Goal: Task Accomplishment & Management: Manage account settings

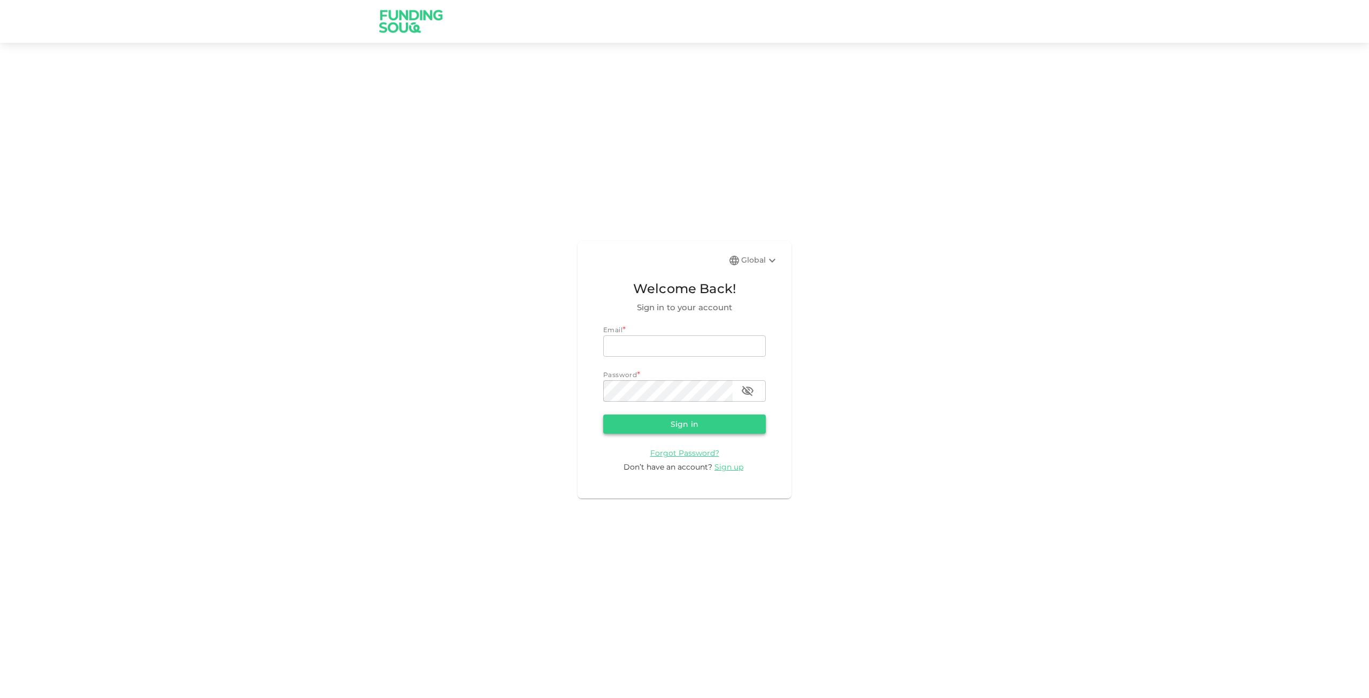
type input "[EMAIL_ADDRESS][DOMAIN_NAME]"
click at [665, 420] on button "Sign in" at bounding box center [684, 423] width 163 height 19
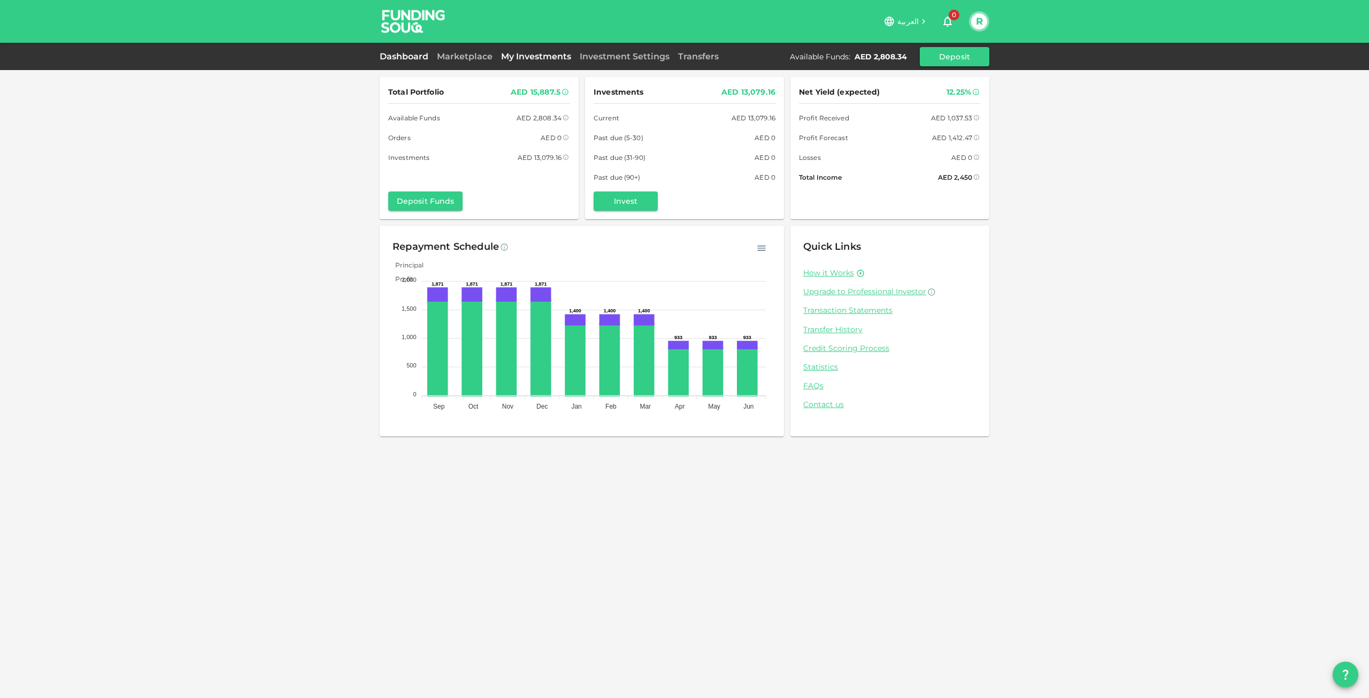
click at [525, 56] on link "My Investments" at bounding box center [536, 56] width 79 height 10
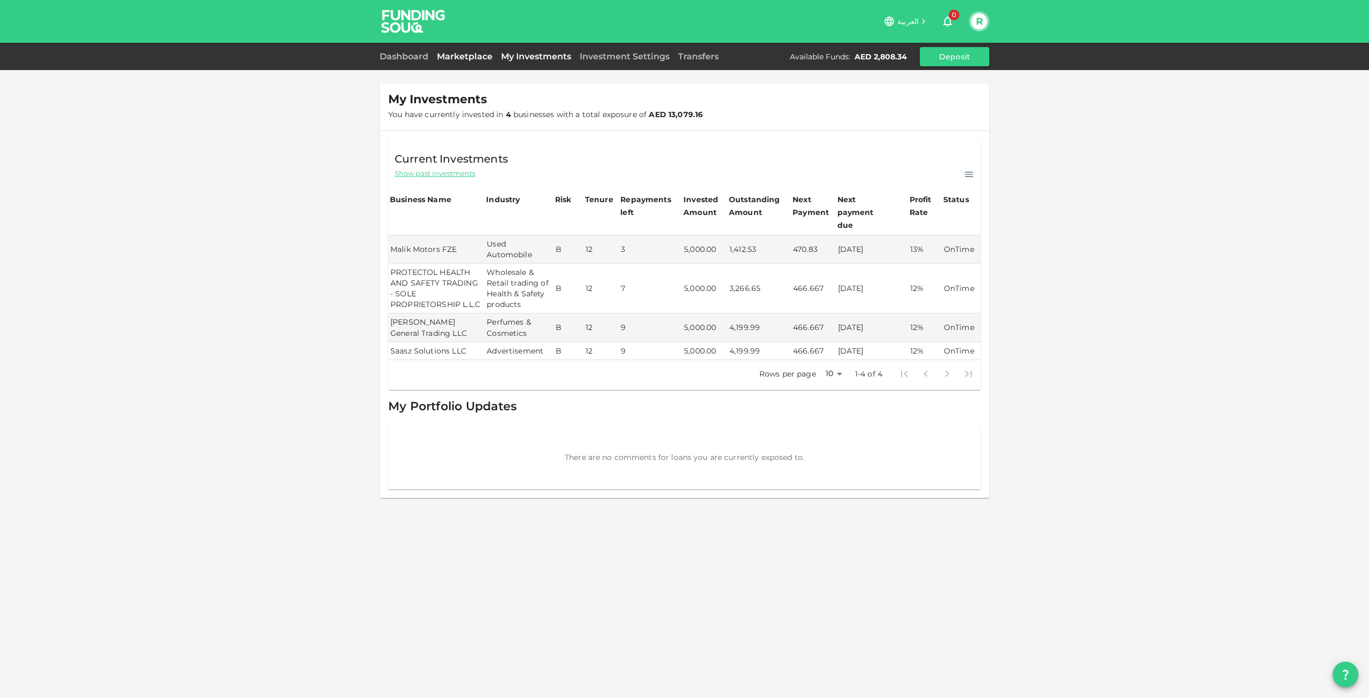
click at [485, 51] on link "Marketplace" at bounding box center [465, 56] width 64 height 10
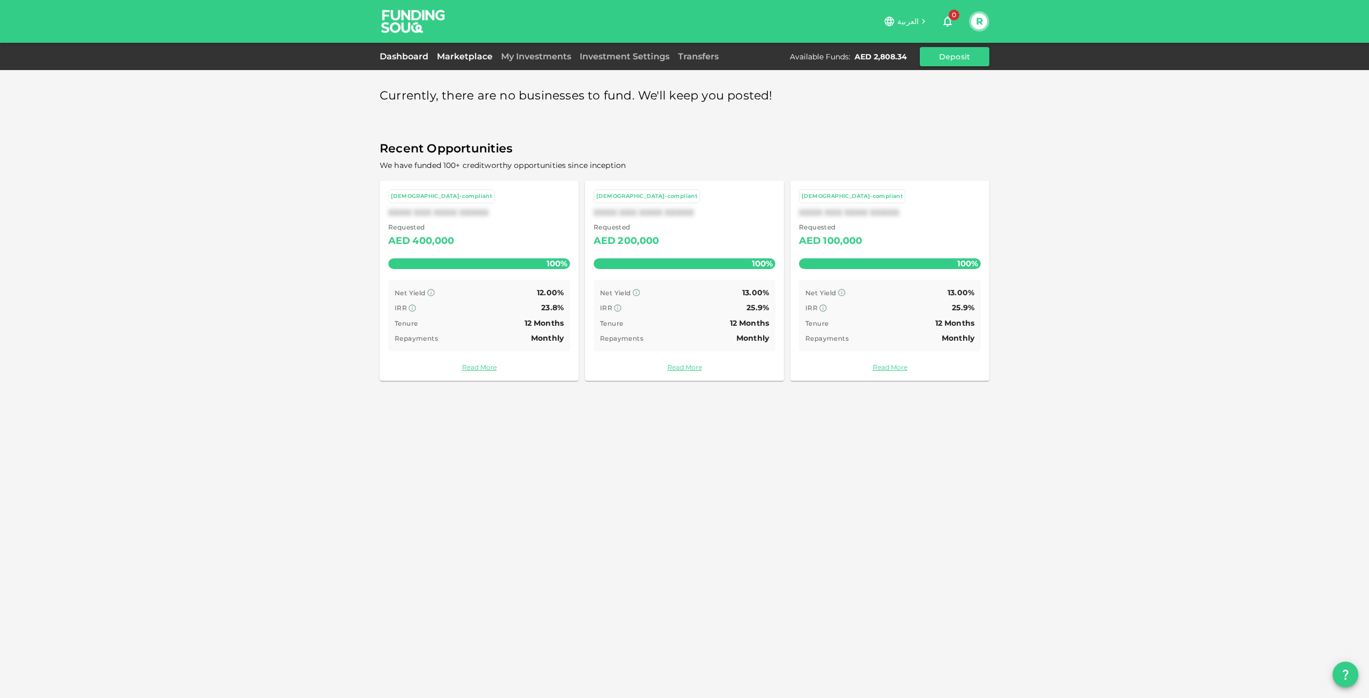
click at [426, 58] on link "Dashboard" at bounding box center [406, 56] width 53 height 10
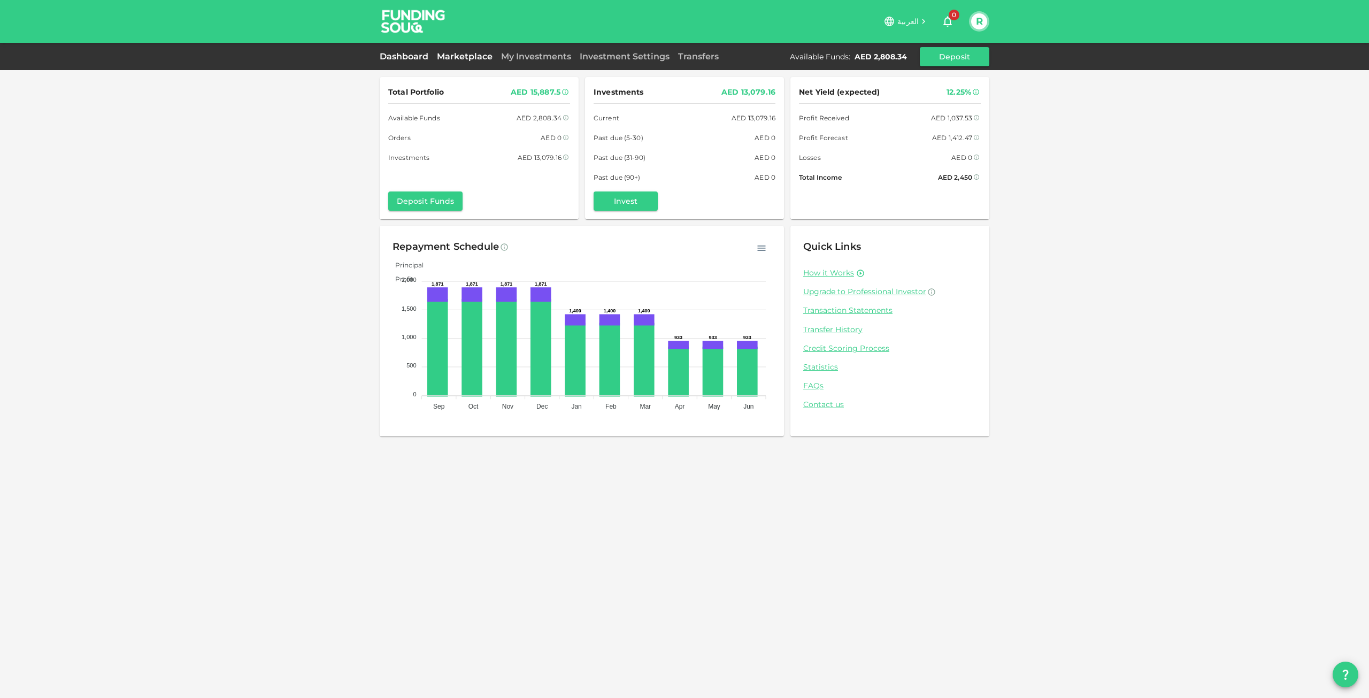
click at [454, 55] on link "Marketplace" at bounding box center [465, 56] width 64 height 10
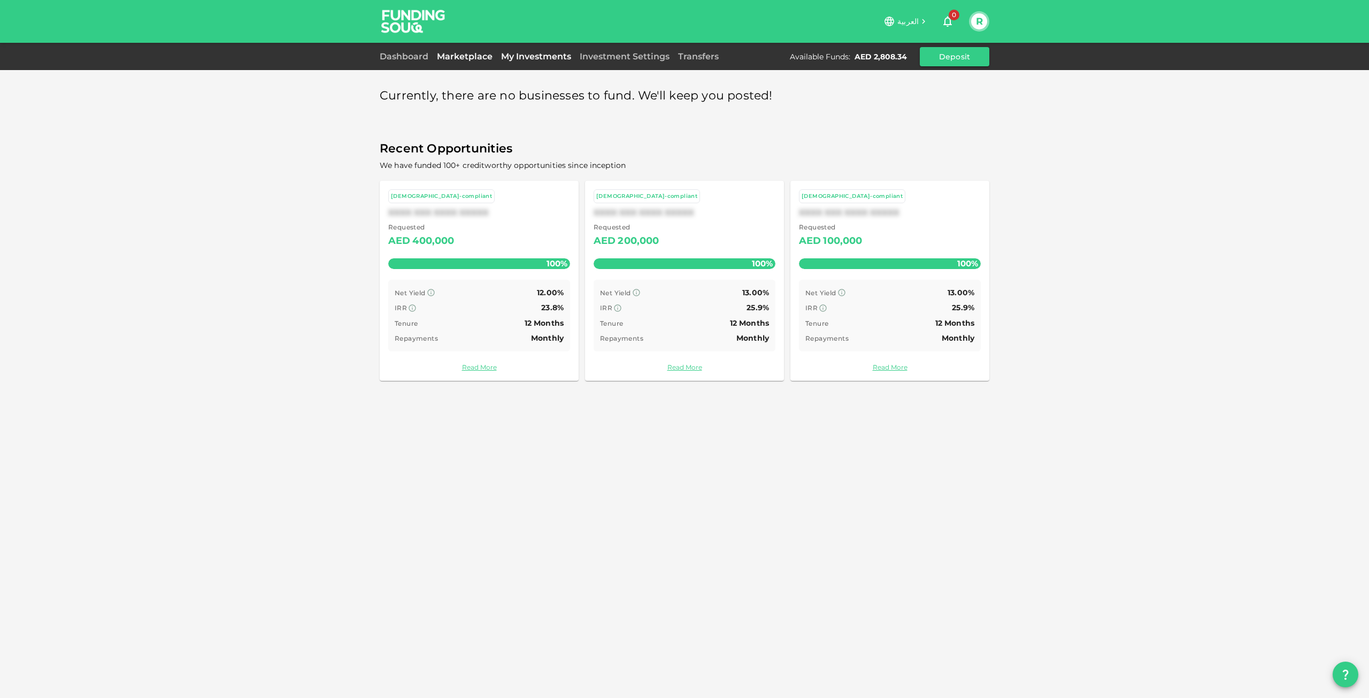
click at [545, 57] on link "My Investments" at bounding box center [536, 56] width 79 height 10
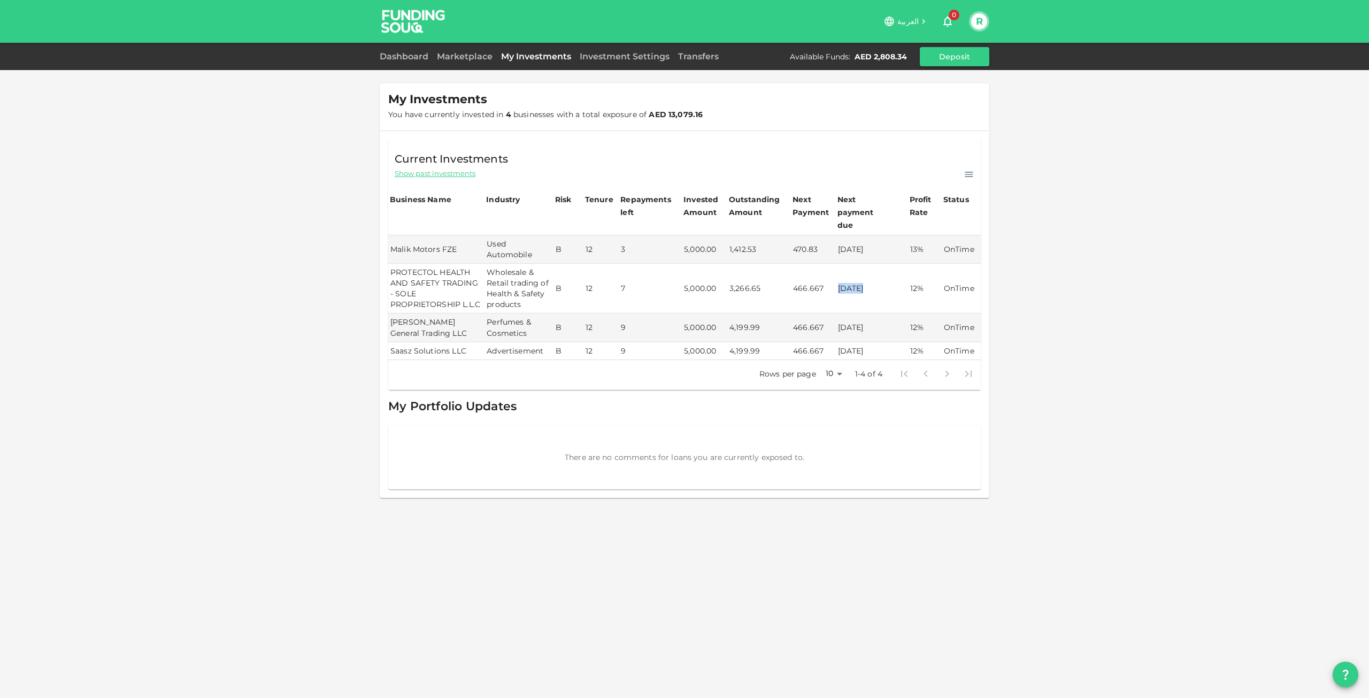
drag, startPoint x: 862, startPoint y: 275, endPoint x: 821, endPoint y: 275, distance: 40.6
click at [824, 275] on tr "PROTECTOL HEALTH AND SAFETY TRADING - SOLE PROPRIETORSHIP L.L.C Wholesale & Ret…" at bounding box center [684, 289] width 593 height 50
click at [848, 277] on td "[DATE]" at bounding box center [872, 289] width 72 height 50
click at [659, 57] on link "Investment Settings" at bounding box center [624, 56] width 98 height 10
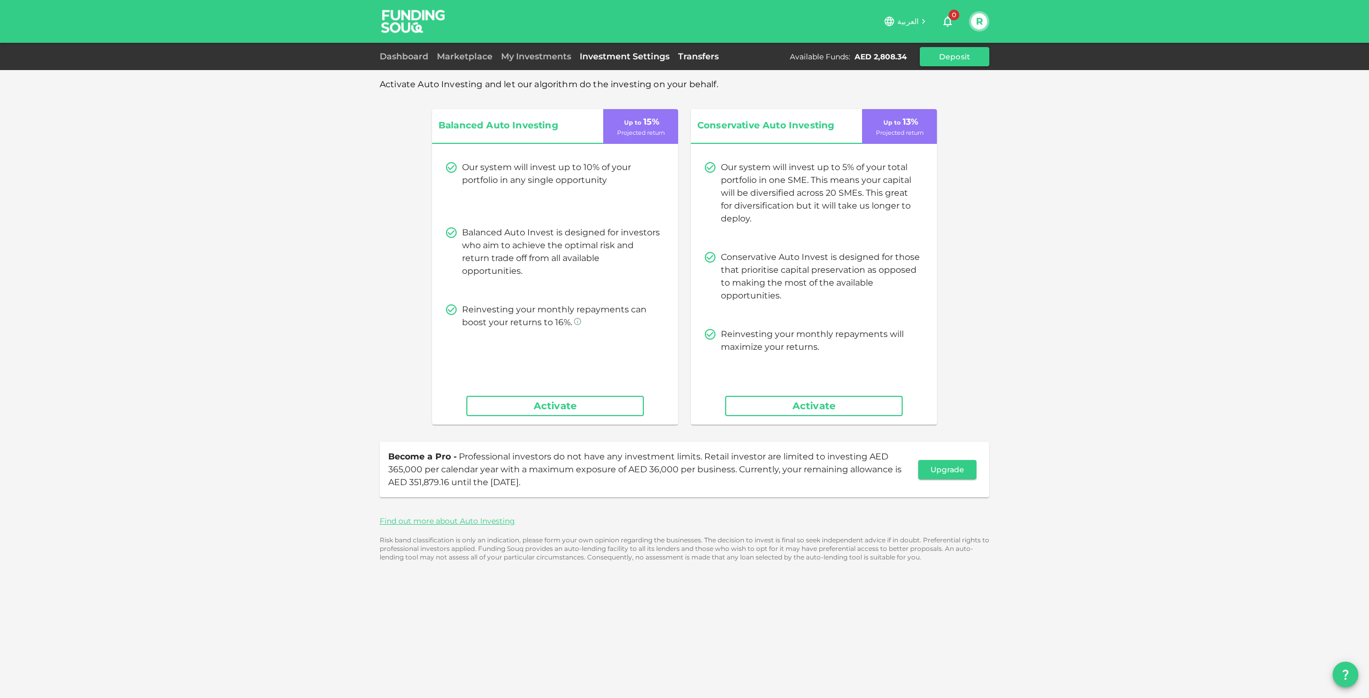
click at [690, 57] on link "Transfers" at bounding box center [698, 56] width 49 height 10
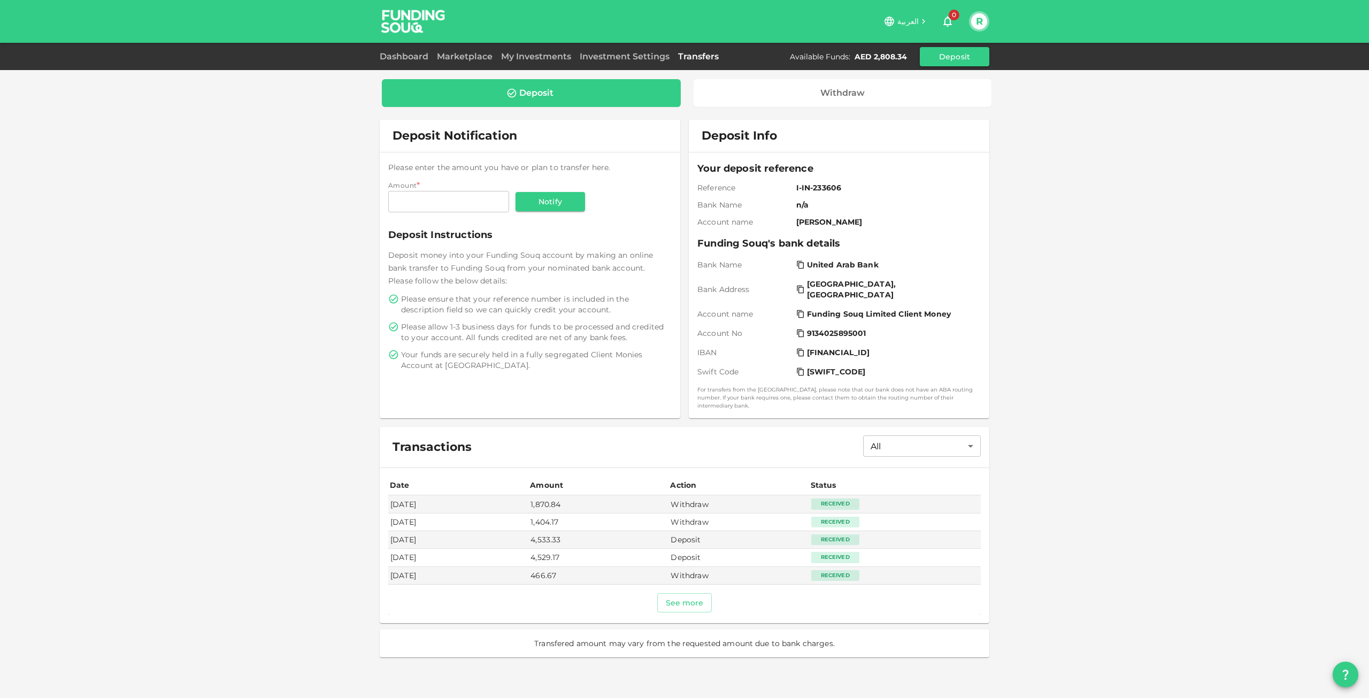
drag, startPoint x: 651, startPoint y: 57, endPoint x: 698, endPoint y: 57, distance: 46.5
click at [653, 57] on link "Investment Settings" at bounding box center [624, 56] width 98 height 10
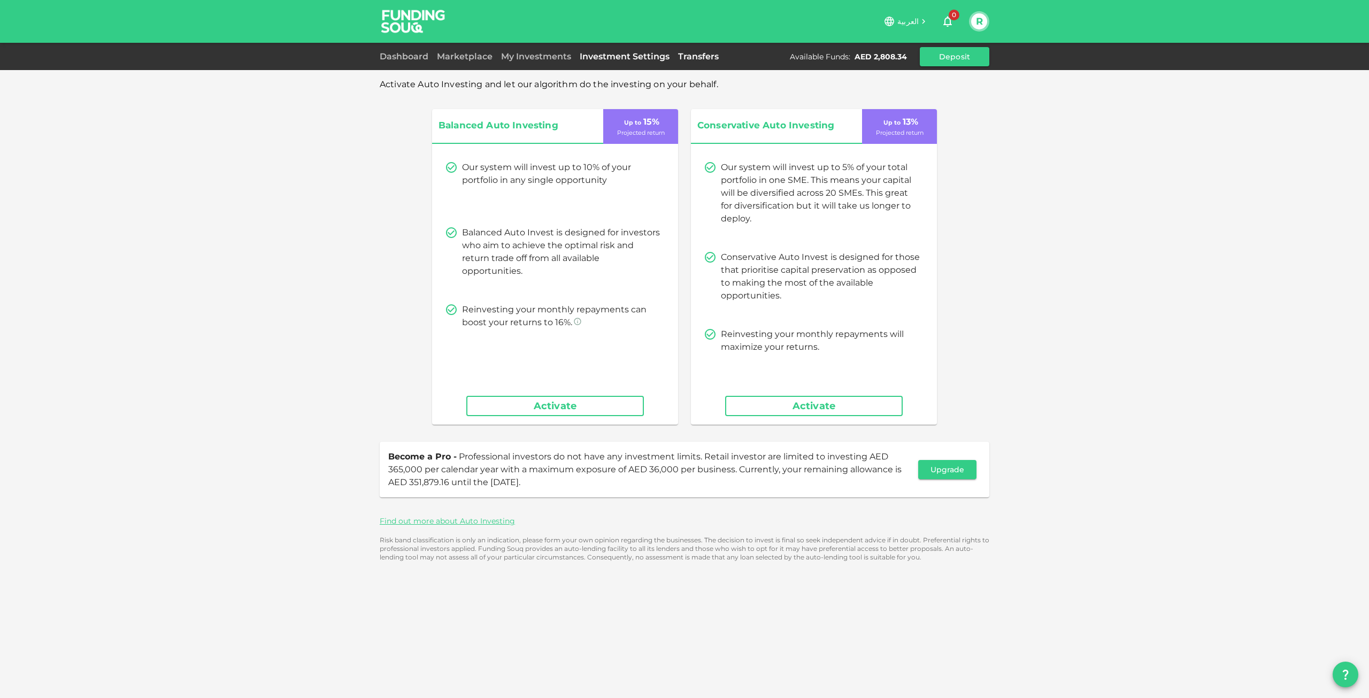
click at [700, 57] on link "Transfers" at bounding box center [698, 56] width 49 height 10
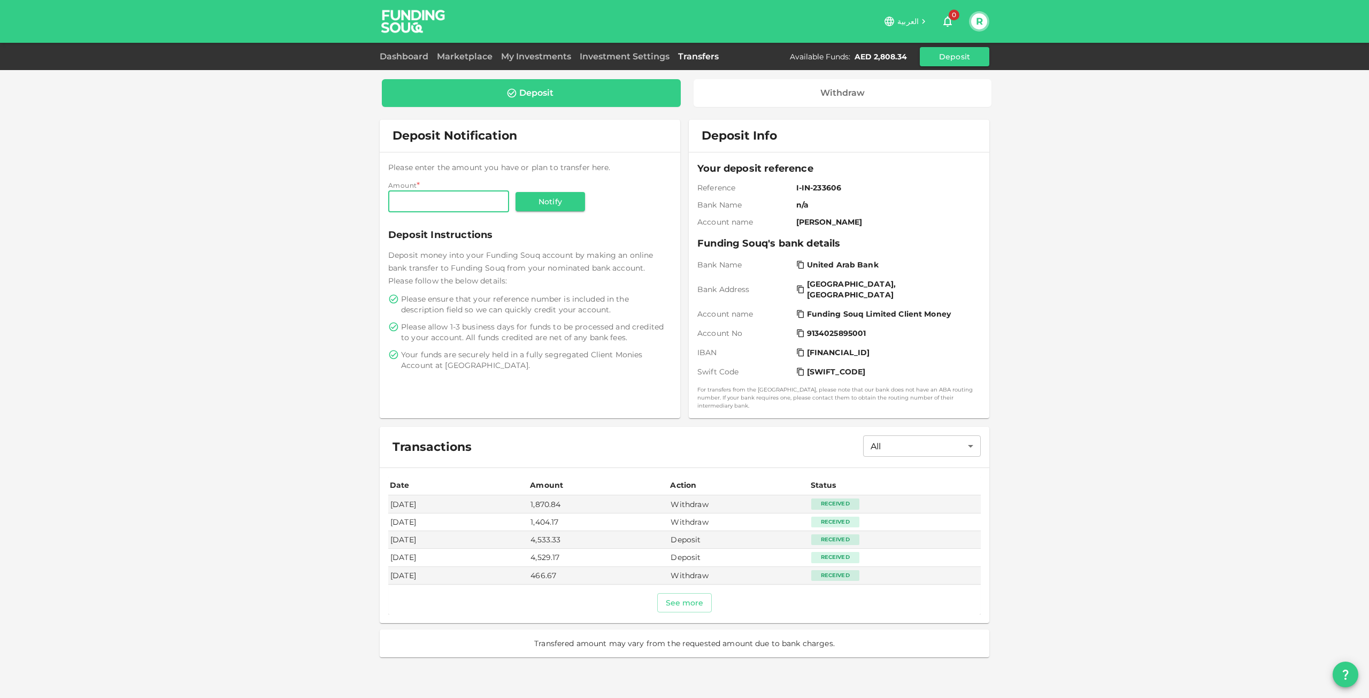
click at [429, 195] on input "Amount" at bounding box center [448, 201] width 121 height 21
type input "2,808.34"
click at [567, 244] on div "Deposit Instructions Deposit money into your Funding Souq account by making an …" at bounding box center [529, 298] width 283 height 143
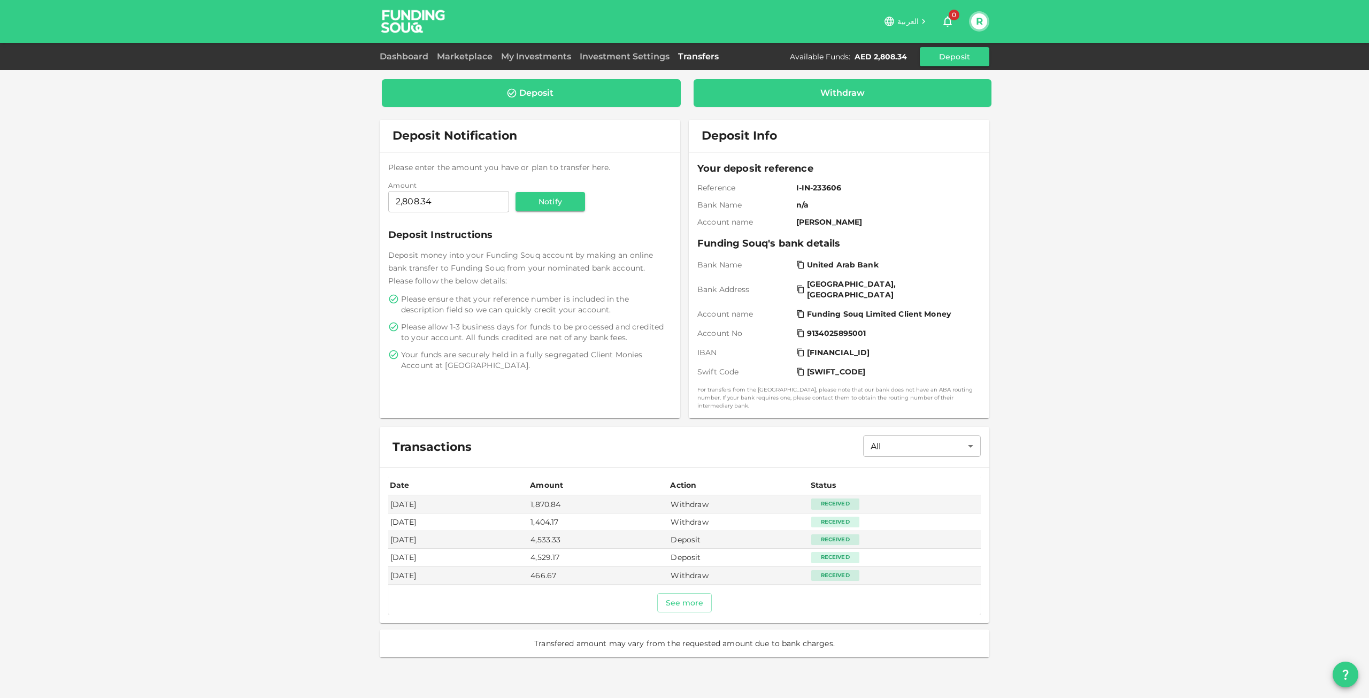
click at [793, 91] on div "Withdraw" at bounding box center [842, 93] width 281 height 11
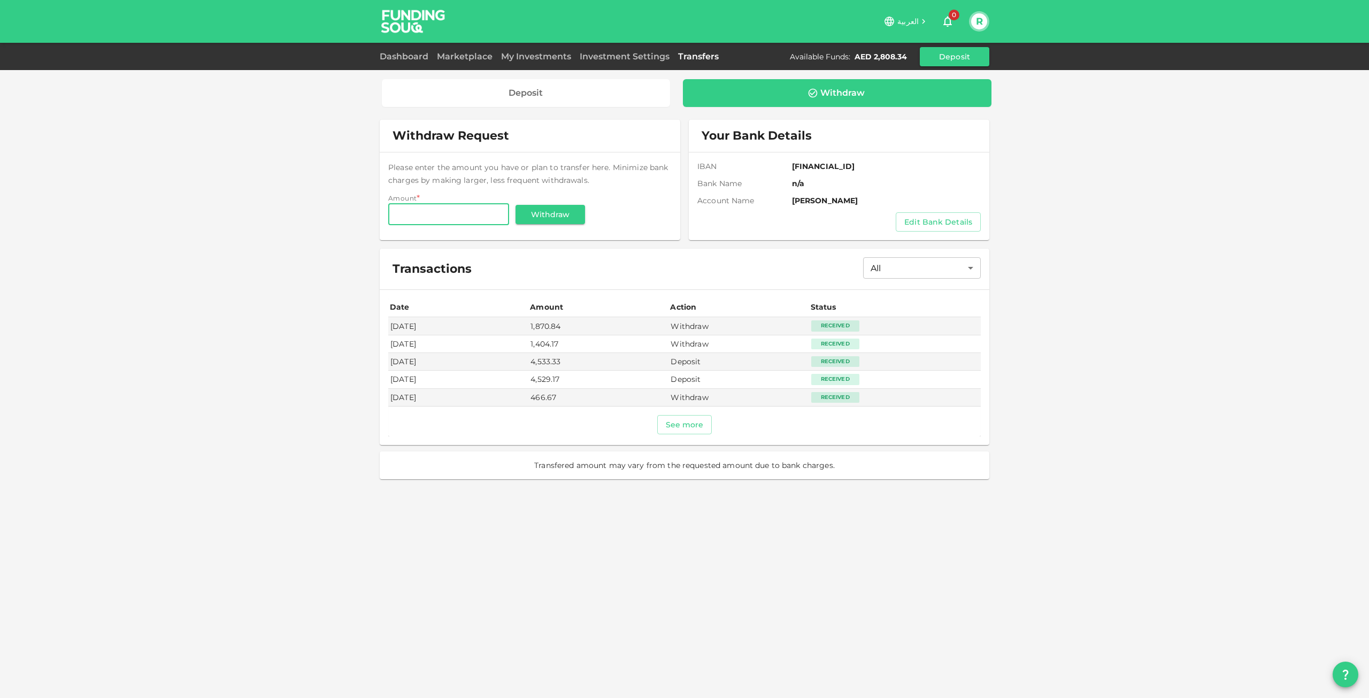
click at [473, 217] on input "Amount" at bounding box center [448, 214] width 121 height 21
type input "2,808.34"
drag, startPoint x: 256, startPoint y: 249, endPoint x: 504, endPoint y: 225, distance: 249.3
click at [259, 249] on div "Deposit Withdraw Withdraw Request Please enter the amount you have or plan to t…" at bounding box center [684, 349] width 1369 height 698
click at [548, 218] on button "Withdraw" at bounding box center [551, 214] width 70 height 19
